Goal: Transaction & Acquisition: Purchase product/service

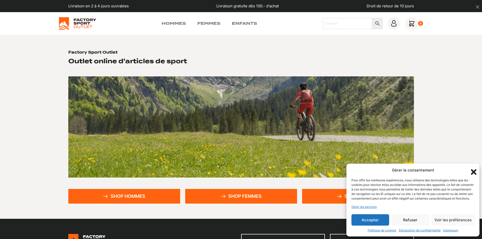
drag, startPoint x: 380, startPoint y: 219, endPoint x: 386, endPoint y: 211, distance: 9.7
click at [380, 219] on button "Accepter" at bounding box center [371, 219] width 38 height 11
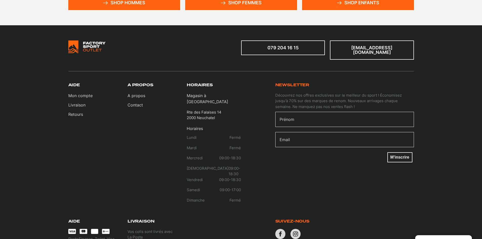
scroll to position [196, 0]
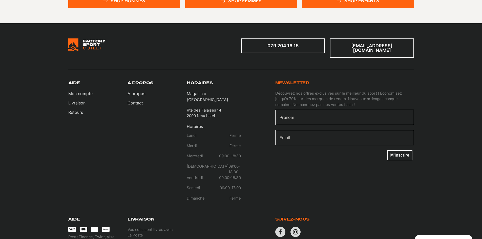
click at [140, 2] on link "Shop hommes" at bounding box center [124, 0] width 112 height 15
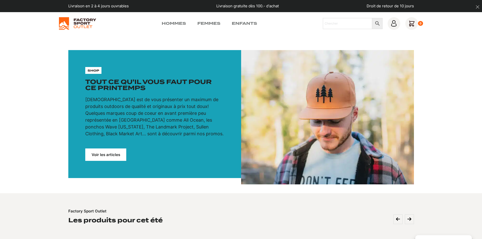
scroll to position [209, 0]
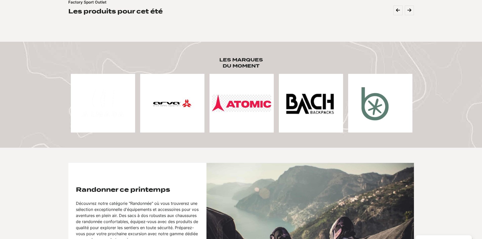
click at [225, 108] on img at bounding box center [241, 103] width 59 height 17
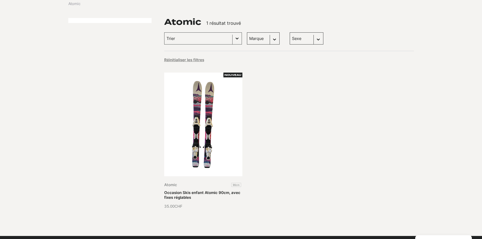
scroll to position [61, 0]
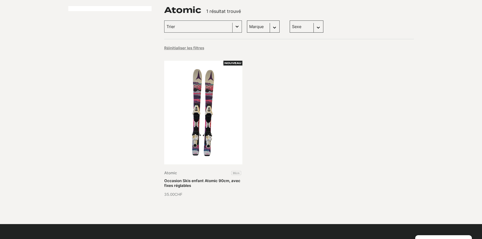
click at [310, 138] on div "Nouveau Atomic 90cm Occasion Skis enfant Atomic 90cm, avec fixes réglables 35.0…" at bounding box center [289, 129] width 250 height 137
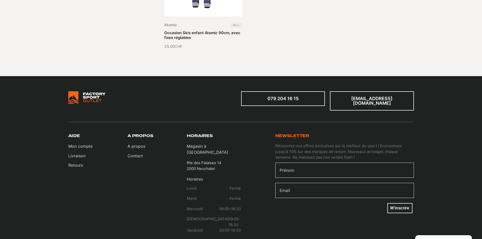
scroll to position [332, 0]
